Goal: Information Seeking & Learning: Check status

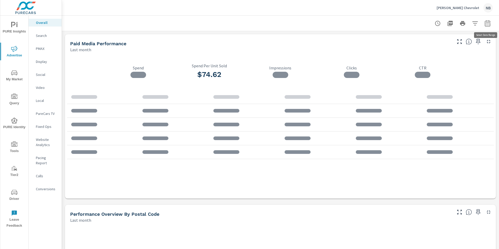
click at [489, 25] on icon "button" at bounding box center [487, 23] width 6 height 6
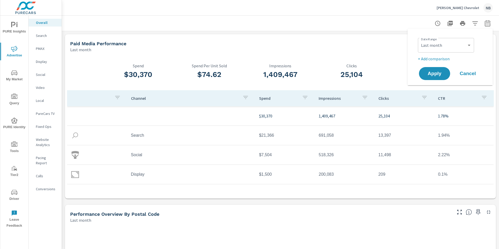
scroll to position [1, 0]
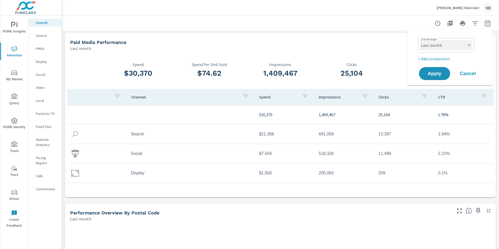
click at [462, 43] on select "Custom [DATE] Last week Last 7 days Last 14 days Last 30 days Last 45 days Last…" at bounding box center [446, 45] width 52 height 10
click at [459, 45] on select "Custom [DATE] Last week Last 7 days Last 14 days Last 30 days Last 45 days Last…" at bounding box center [446, 45] width 52 height 10
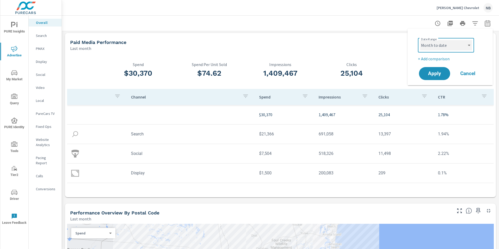
select select "custom"
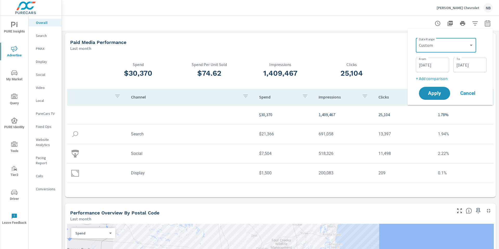
click at [481, 61] on input "[DATE]" at bounding box center [469, 65] width 29 height 10
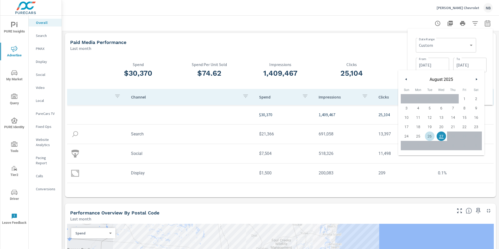
click at [430, 135] on span "26" at bounding box center [430, 136] width 12 height 7
type input "[DATE]"
click at [484, 41] on div "Date Range Custom [DATE] Last week Last 7 days Last 14 days Last 30 days Last 4…" at bounding box center [451, 45] width 71 height 18
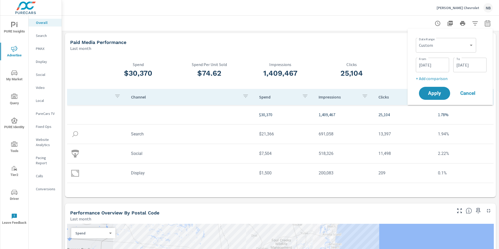
click at [444, 80] on p "+ Add comparison" at bounding box center [451, 78] width 71 height 6
select select "Previous period"
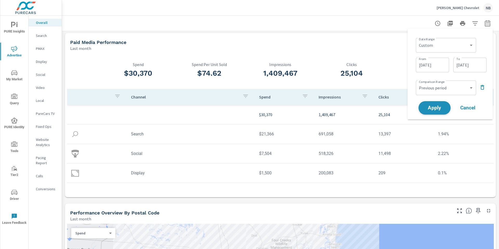
click at [441, 106] on span "Apply" at bounding box center [434, 108] width 21 height 5
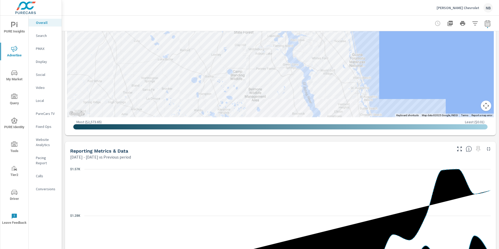
scroll to position [405, 0]
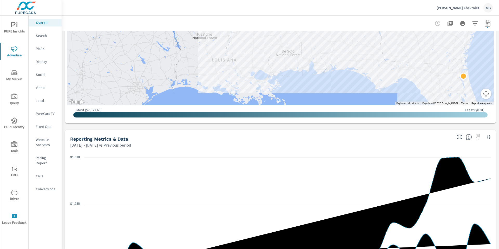
click at [490, 126] on div "Paid Media Performance [DATE] - [DATE] vs Previous period -4% $25.01K vs $26.16…" at bounding box center [280, 98] width 437 height 945
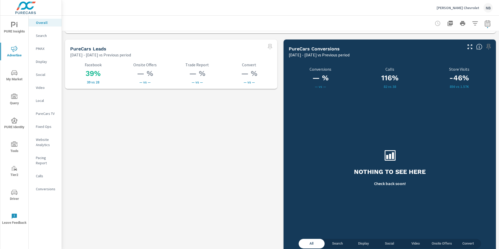
scroll to position [728, 0]
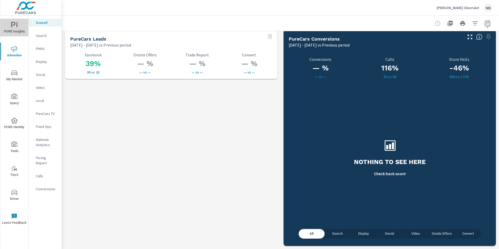
click at [10, 29] on span "PURE Insights" at bounding box center [14, 28] width 25 height 13
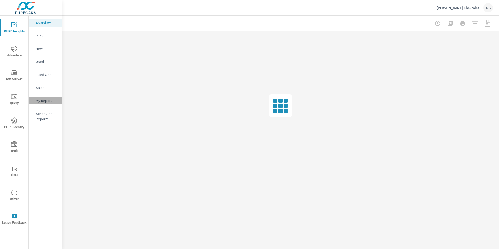
click at [43, 101] on p "My Report" at bounding box center [47, 100] width 22 height 5
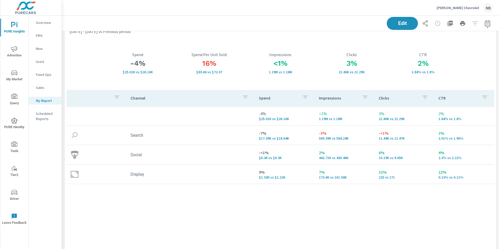
scroll to position [17, 0]
click at [11, 52] on span "Advertise" at bounding box center [14, 52] width 25 height 13
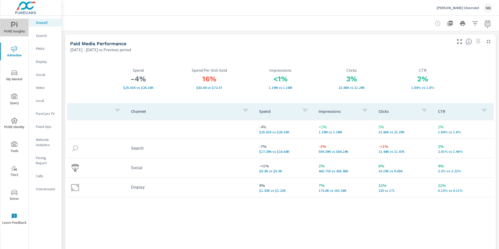
click at [15, 23] on icon "nav menu" at bounding box center [13, 24] width 4 height 5
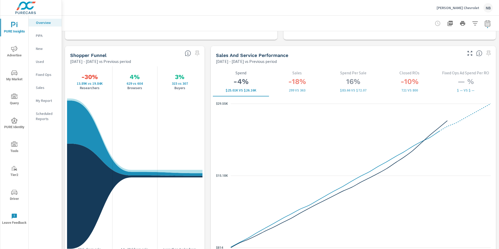
scroll to position [664, 0]
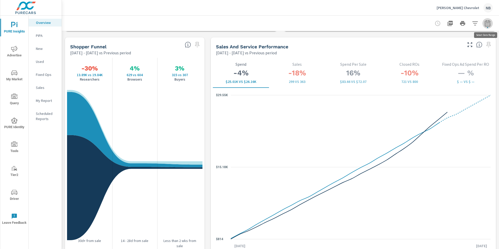
click at [486, 24] on icon "button" at bounding box center [487, 23] width 6 height 6
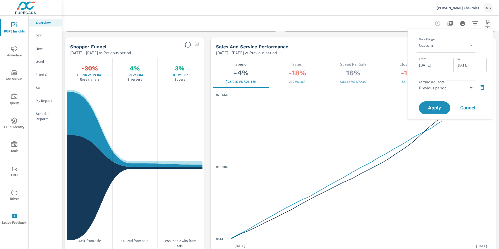
drag, startPoint x: 445, startPoint y: 82, endPoint x: 447, endPoint y: 85, distance: 3.9
click at [445, 82] on div "Custom Previous period Previous month Previous year ​" at bounding box center [446, 88] width 60 height 15
click at [447, 86] on select "Custom Previous period Previous month Previous year" at bounding box center [446, 88] width 56 height 10
select select "Previous month"
click at [440, 110] on span "Apply" at bounding box center [434, 108] width 21 height 5
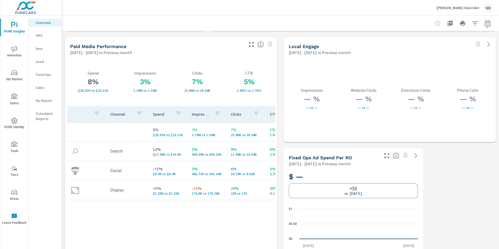
scroll to position [895, 0]
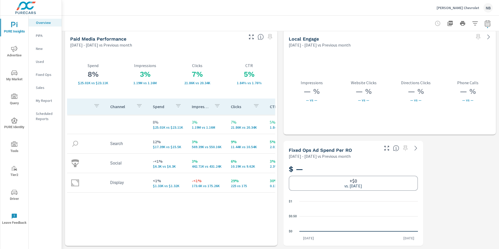
click at [11, 47] on span "Advertise" at bounding box center [14, 52] width 25 height 13
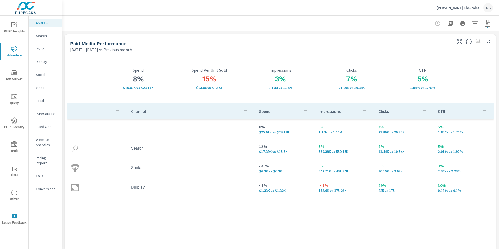
click at [47, 186] on p "Conversions" at bounding box center [47, 188] width 22 height 5
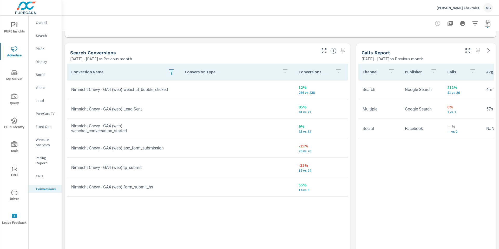
scroll to position [269, 0]
click at [37, 143] on p "Website Analytics" at bounding box center [47, 142] width 22 height 10
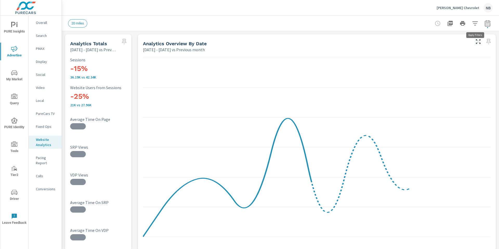
click at [475, 24] on icon "button" at bounding box center [475, 23] width 6 height 6
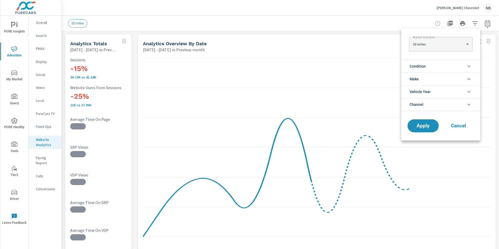
click at [438, 67] on li "Condition" at bounding box center [440, 66] width 79 height 13
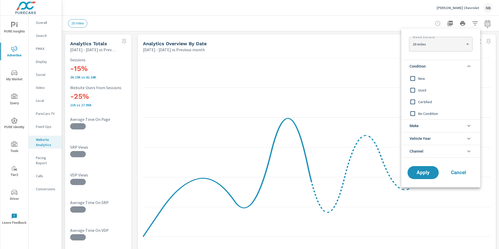
click at [422, 76] on span "New" at bounding box center [446, 78] width 57 height 6
click at [431, 170] on span "Apply" at bounding box center [422, 172] width 21 height 5
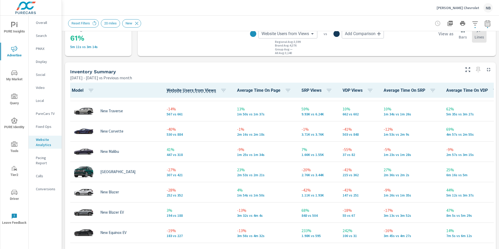
scroll to position [160, 0]
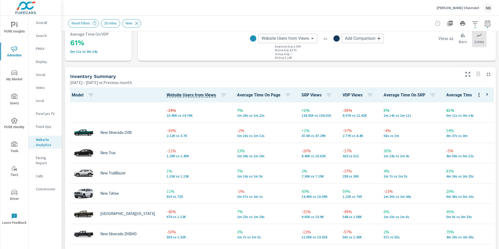
scroll to position [191, 0]
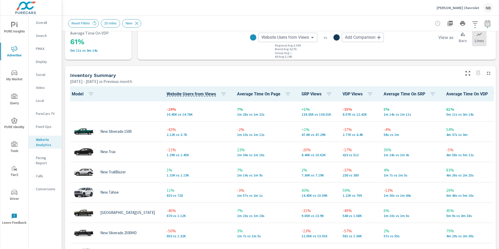
scroll to position [81, 0]
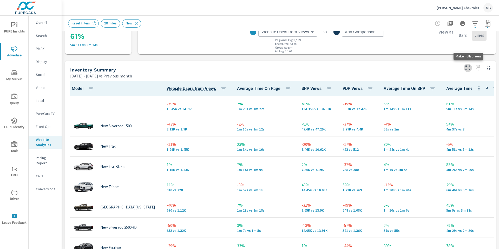
click at [470, 69] on icon "button" at bounding box center [467, 67] width 5 height 5
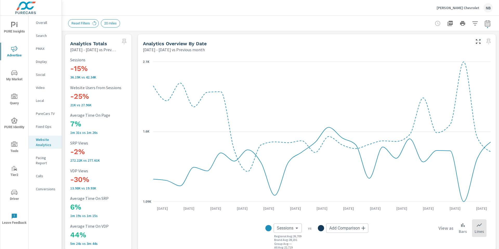
scroll to position [0, 0]
click at [488, 25] on icon "button" at bounding box center [487, 23] width 6 height 6
select select "Previous month"
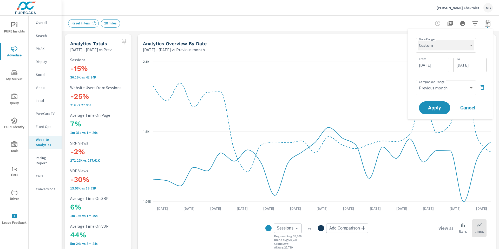
click at [446, 46] on select "Custom [DATE] Last week Last 7 days Last 14 days Last 30 days Last 45 days Last…" at bounding box center [446, 45] width 56 height 10
select select "Last 6 months"
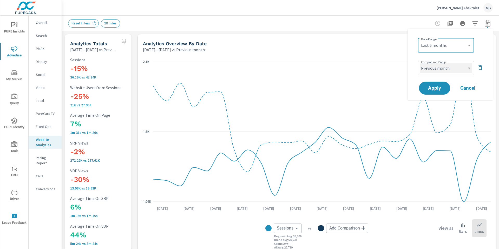
click at [444, 71] on select "Custom Previous period Previous month Previous year" at bounding box center [446, 68] width 52 height 10
select select "Previous period"
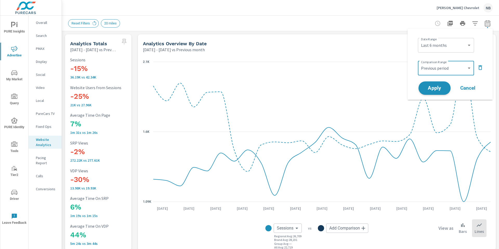
click at [444, 87] on span "Apply" at bounding box center [434, 88] width 21 height 5
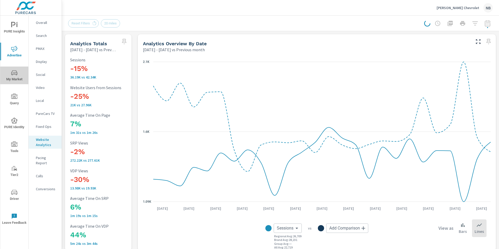
click at [12, 73] on icon "nav menu" at bounding box center [14, 73] width 6 height 6
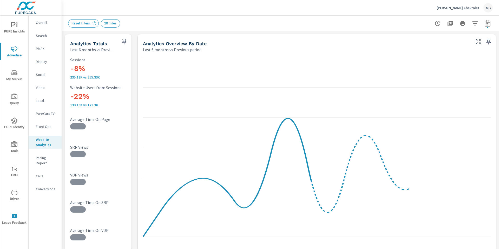
click at [15, 72] on icon "nav menu" at bounding box center [14, 73] width 6 height 6
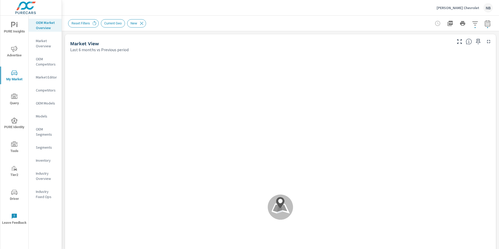
click at [495, 48] on div "Market View Last 6 months vs Previous period" at bounding box center [280, 43] width 431 height 18
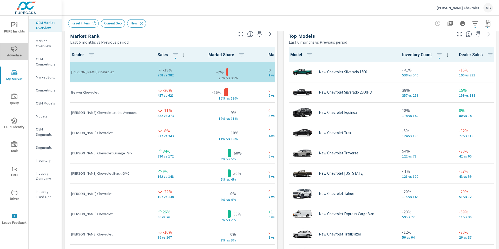
click at [13, 52] on icon "nav menu" at bounding box center [14, 49] width 6 height 6
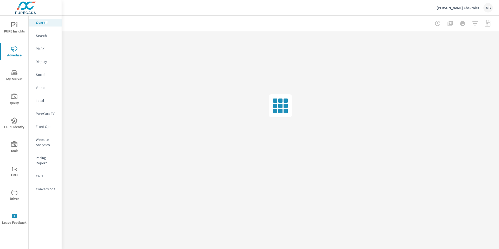
click at [41, 51] on div "PMAX" at bounding box center [45, 49] width 33 height 8
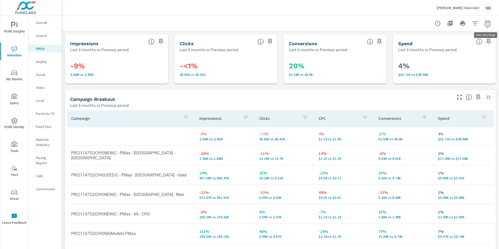
click at [488, 25] on icon "button" at bounding box center [487, 24] width 3 height 2
select select "Last 6 months"
select select "Previous period"
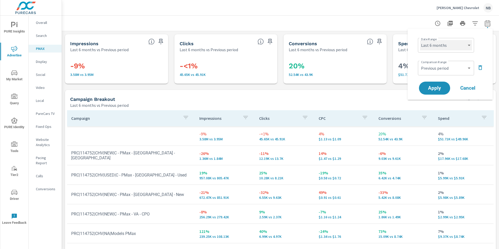
click at [452, 49] on select "Custom [DATE] Last week Last 7 days Last 14 days Last 30 days Last 45 days Last…" at bounding box center [446, 45] width 52 height 10
select select "Last 30 days"
click at [440, 87] on span "Apply" at bounding box center [434, 88] width 21 height 5
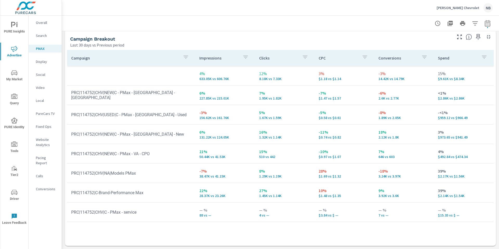
scroll to position [60, 0]
